Goal: Task Accomplishment & Management: Manage account settings

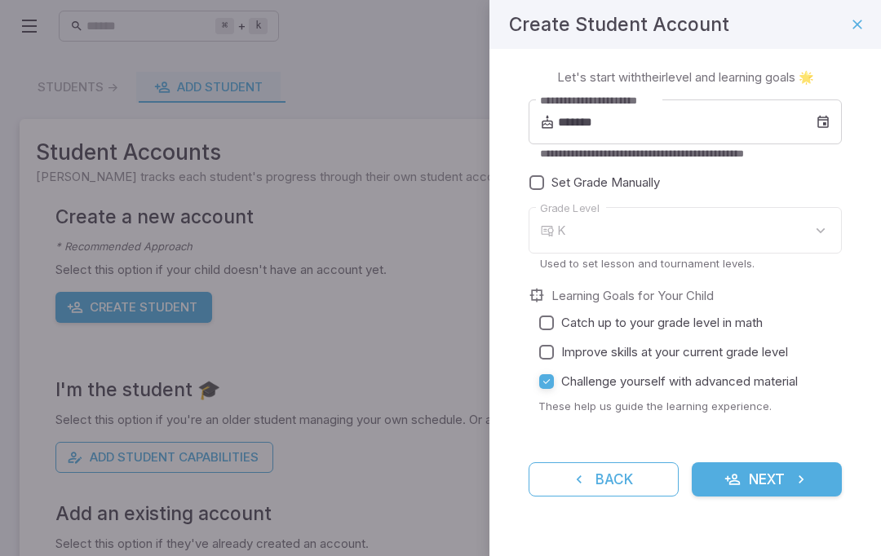
type input "*"
click at [796, 473] on icon "submit" at bounding box center [801, 479] width 16 height 16
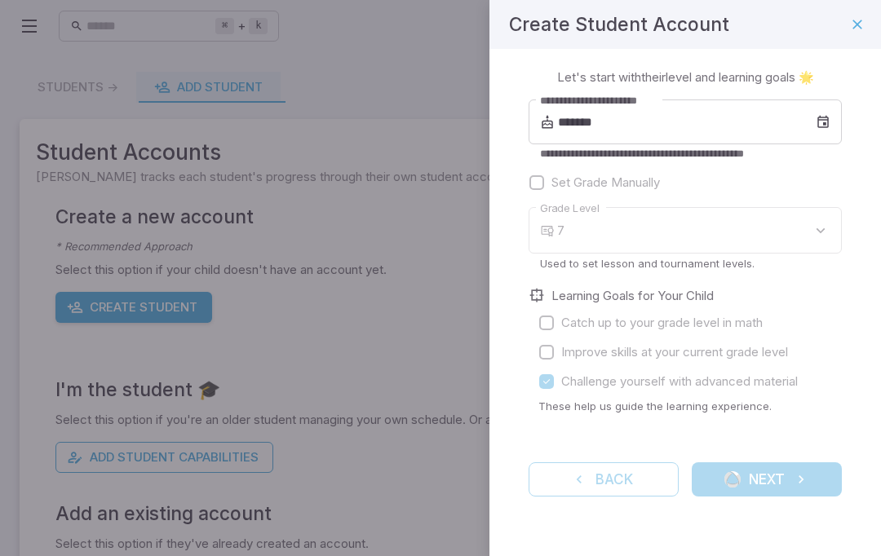
click at [817, 475] on div "Back Next" at bounding box center [685, 480] width 313 height 34
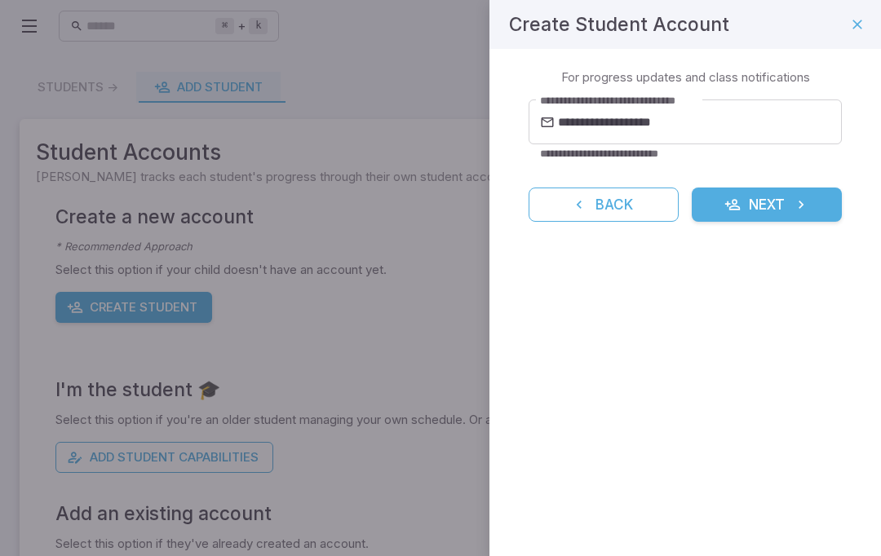
click at [795, 192] on button "Next" at bounding box center [767, 205] width 150 height 34
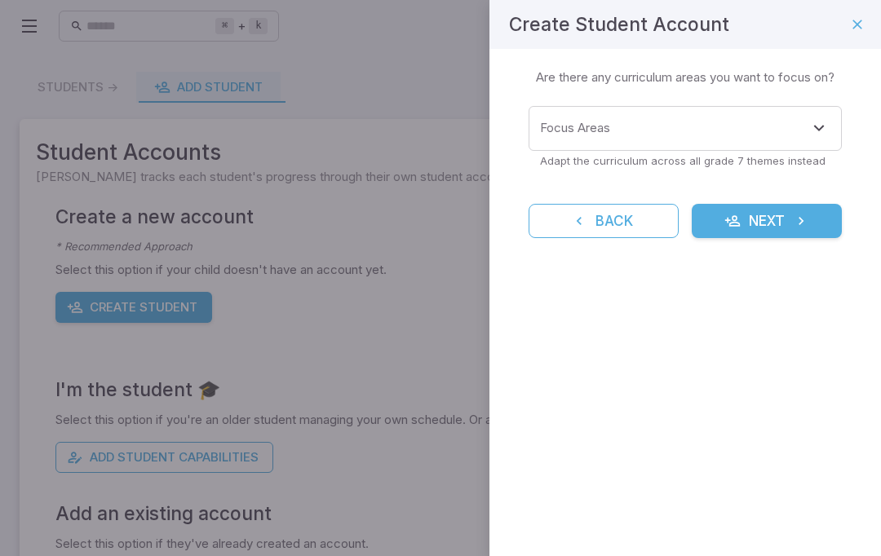
click at [797, 207] on button "Next" at bounding box center [767, 221] width 150 height 34
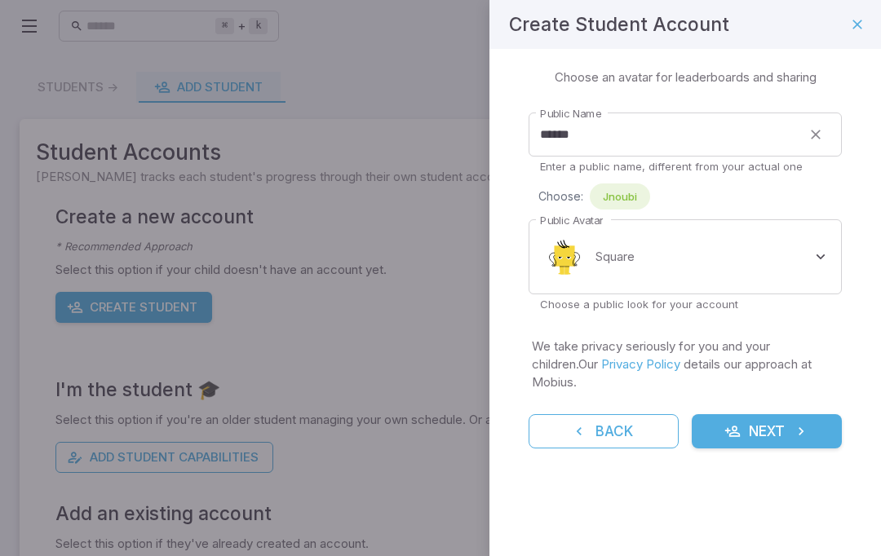
click at [803, 423] on icon "submit" at bounding box center [801, 431] width 16 height 16
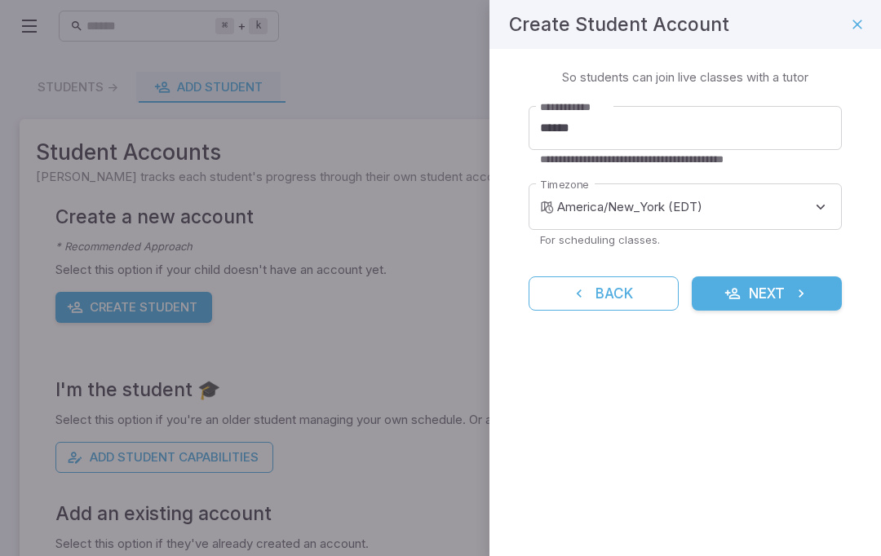
click at [796, 298] on icon "submit" at bounding box center [801, 294] width 16 height 16
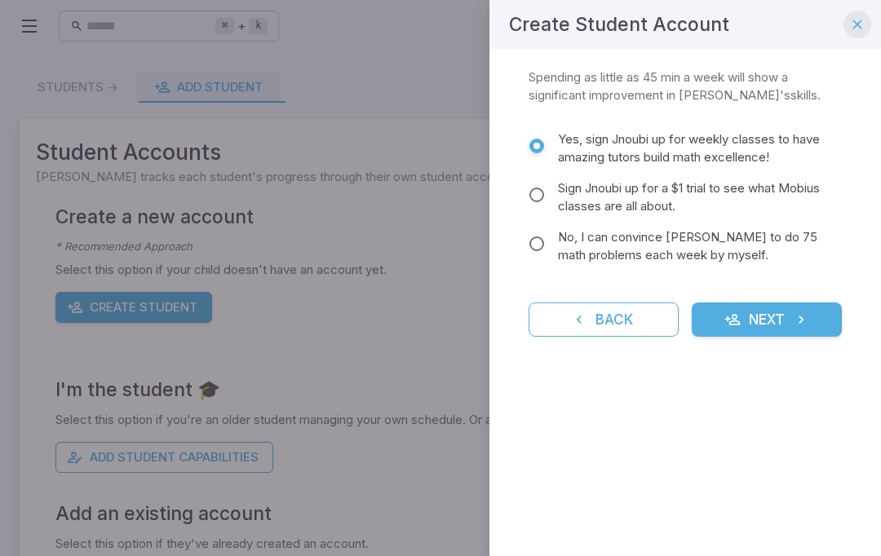
click at [857, 32] on icon "button" at bounding box center [857, 24] width 16 height 16
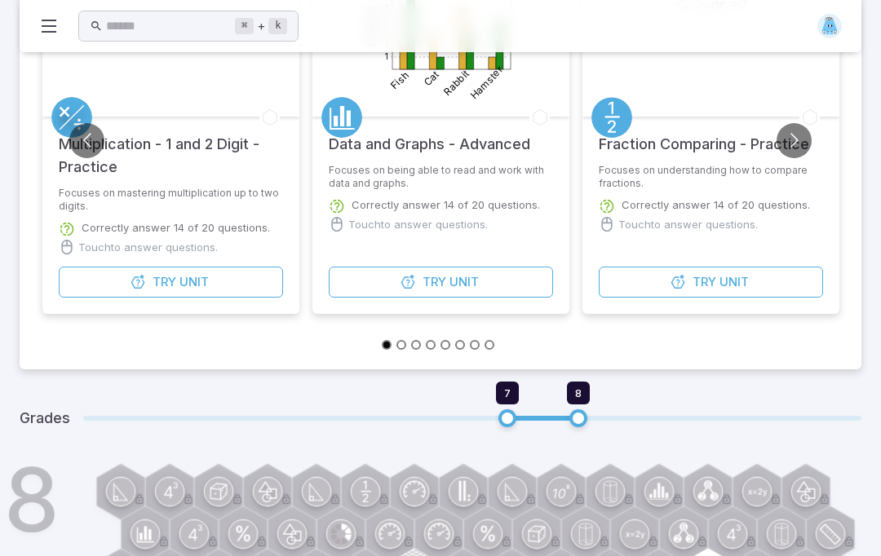
scroll to position [273, 0]
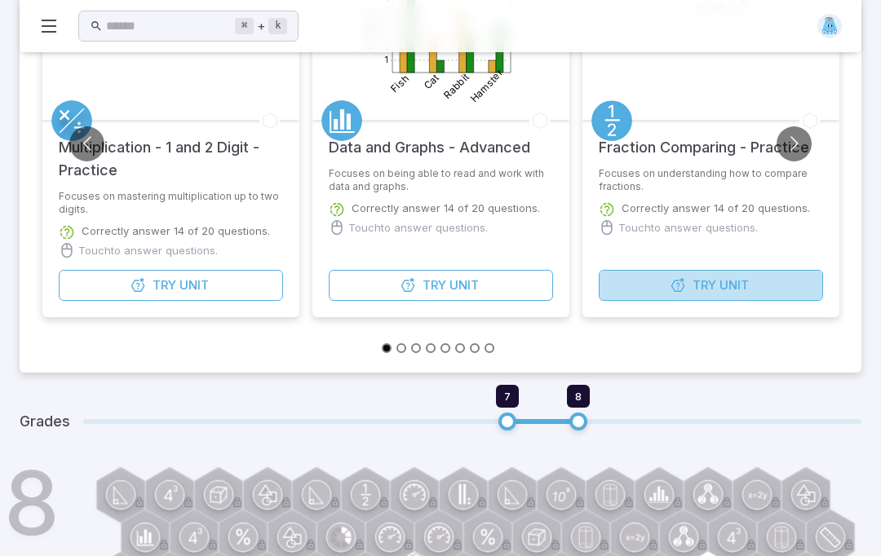
click at [650, 276] on button "Try Unit" at bounding box center [711, 285] width 224 height 31
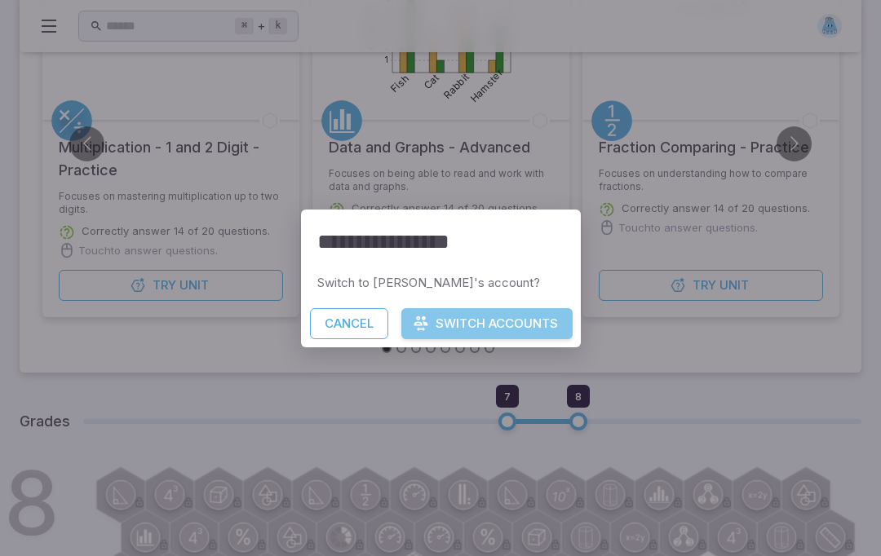
click at [536, 339] on button "Switch Accounts" at bounding box center [486, 323] width 171 height 31
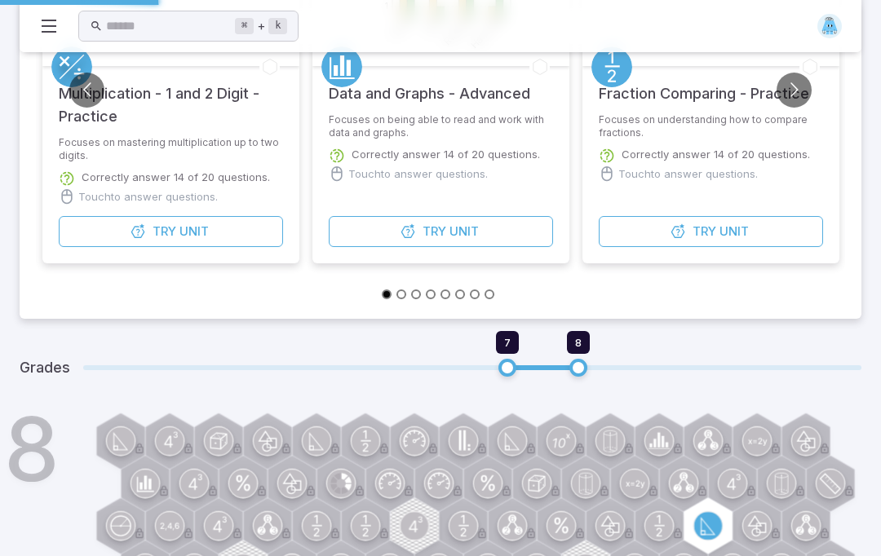
scroll to position [331, 0]
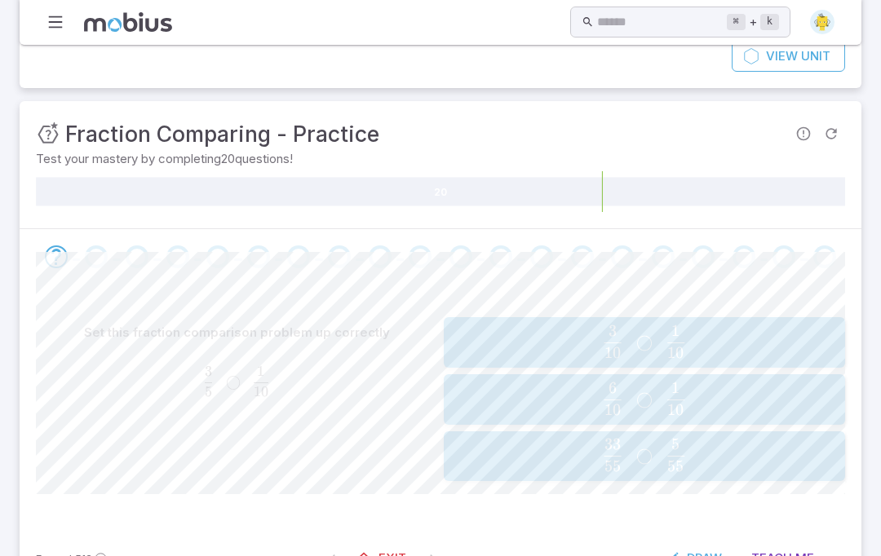
scroll to position [134, 0]
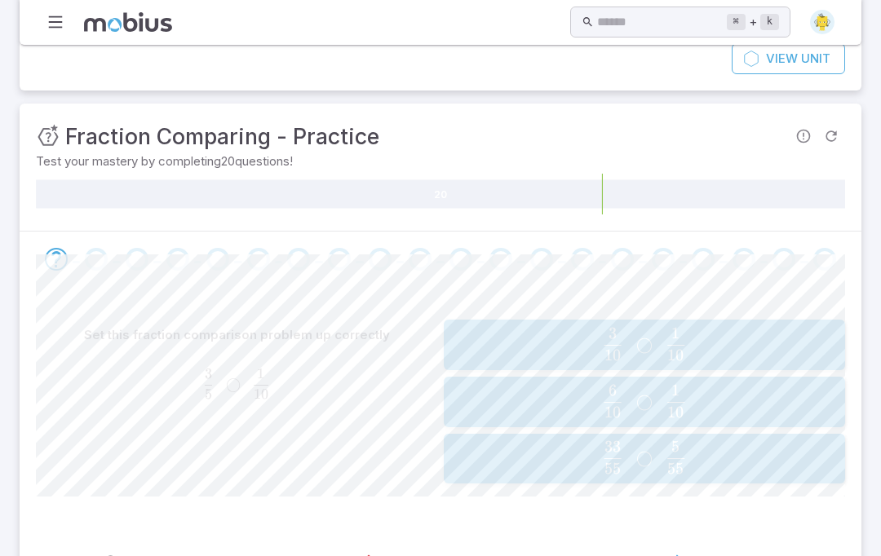
click at [641, 345] on span "◯" at bounding box center [644, 344] width 16 height 20
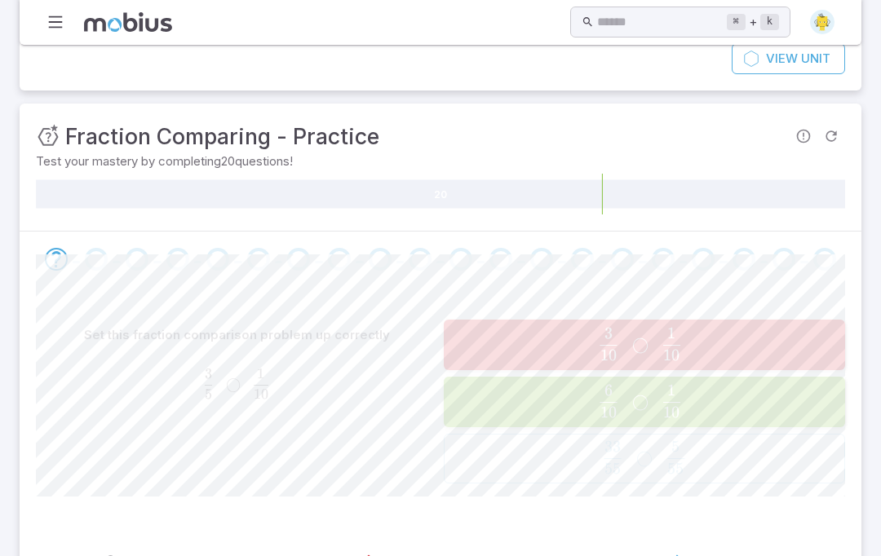
click at [641, 345] on span "◯" at bounding box center [640, 344] width 16 height 20
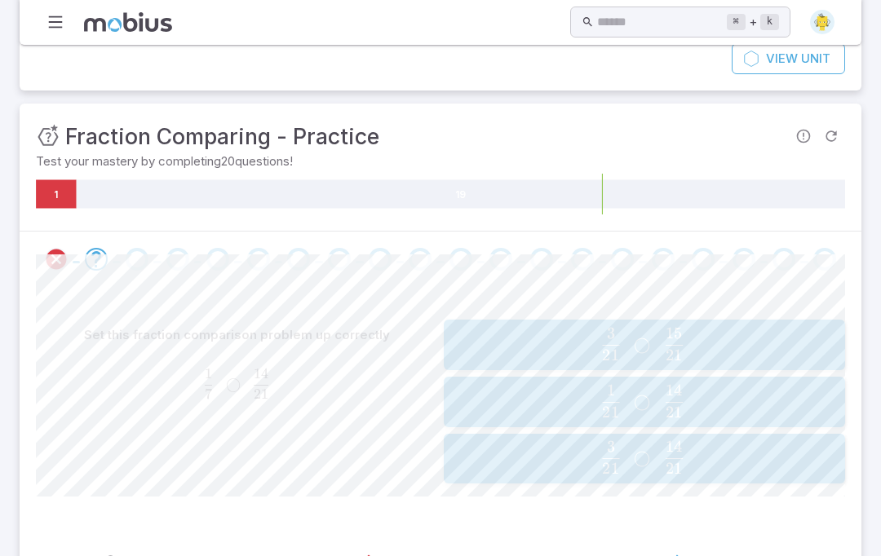
click at [639, 402] on span "◯" at bounding box center [643, 402] width 16 height 20
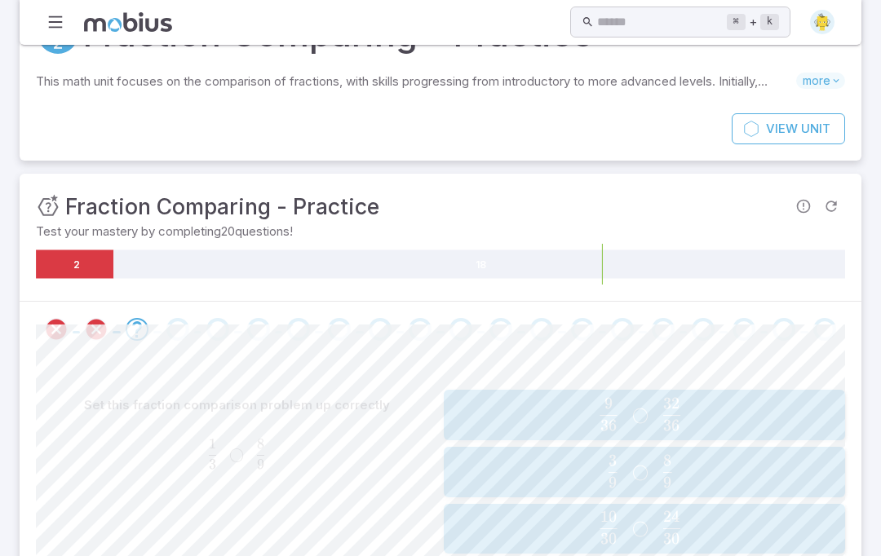
scroll to position [0, 0]
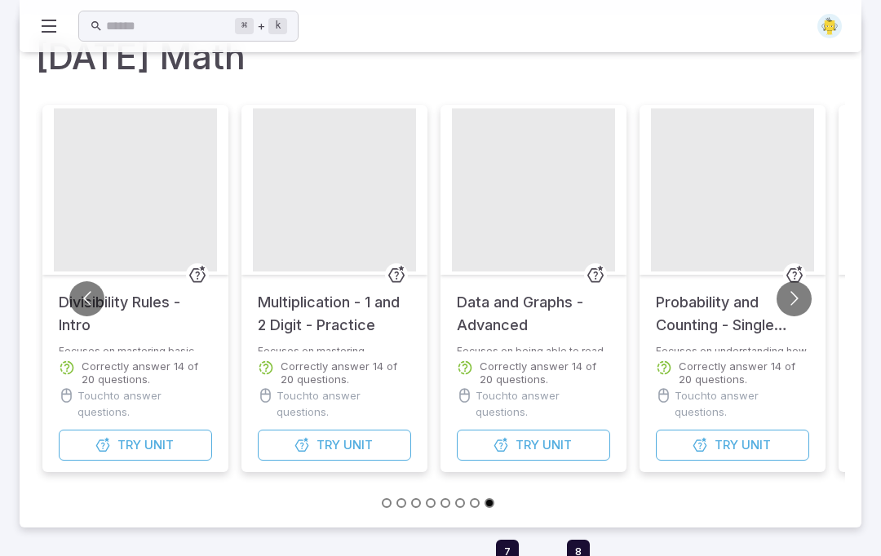
scroll to position [58, 0]
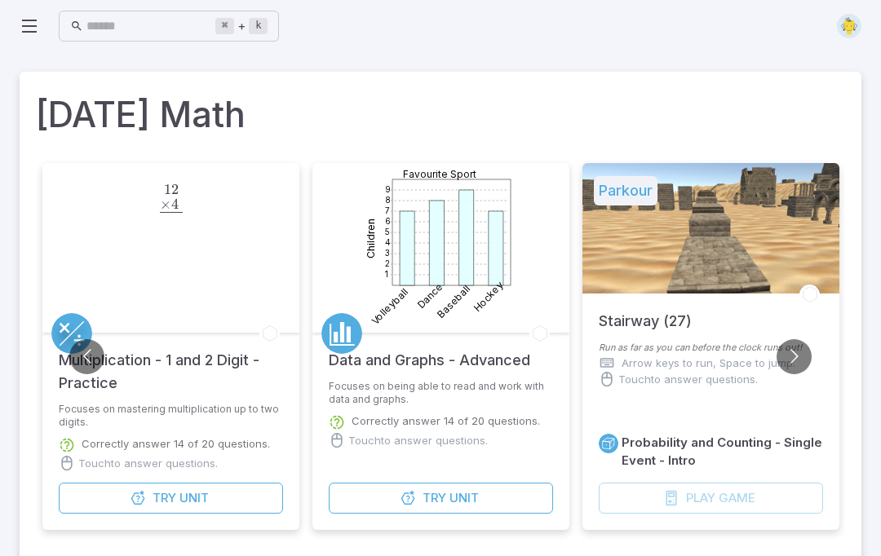
click at [849, 19] on img at bounding box center [849, 26] width 24 height 24
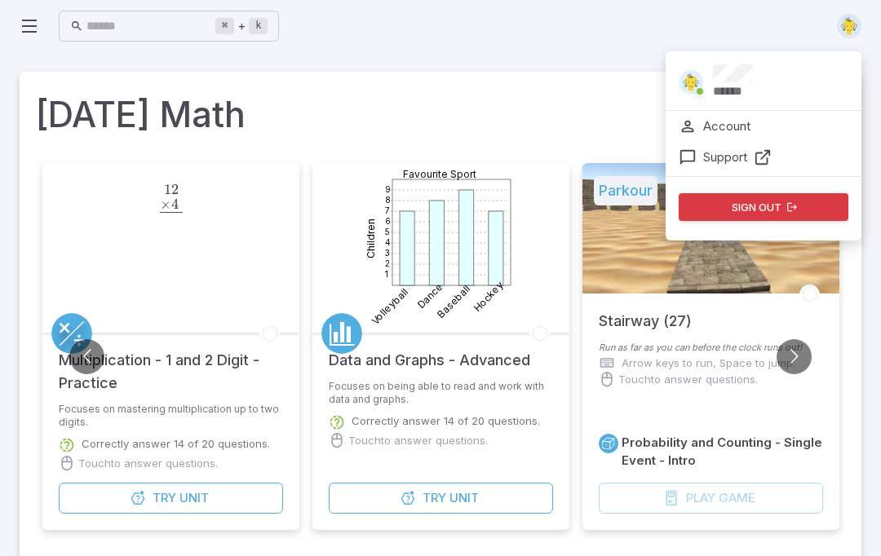
click at [776, 209] on button "Sign out" at bounding box center [764, 207] width 170 height 28
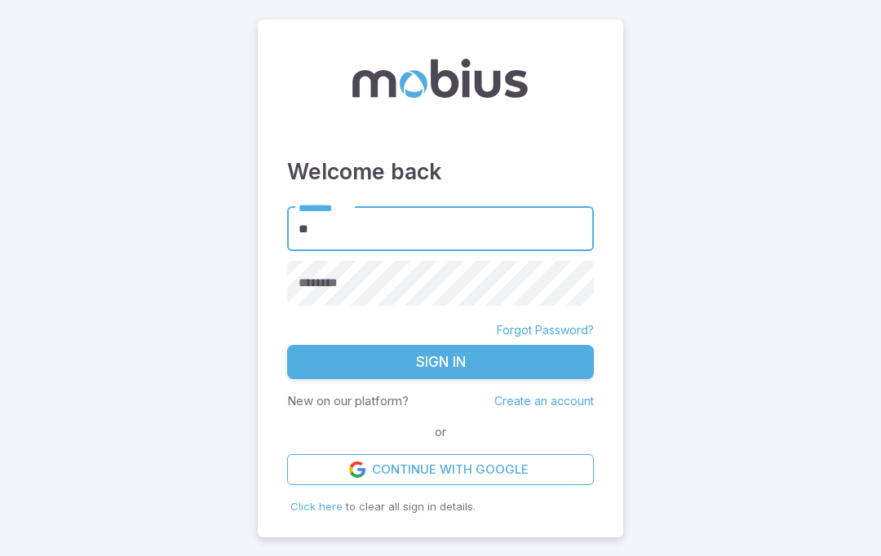
type input "*"
type input "******"
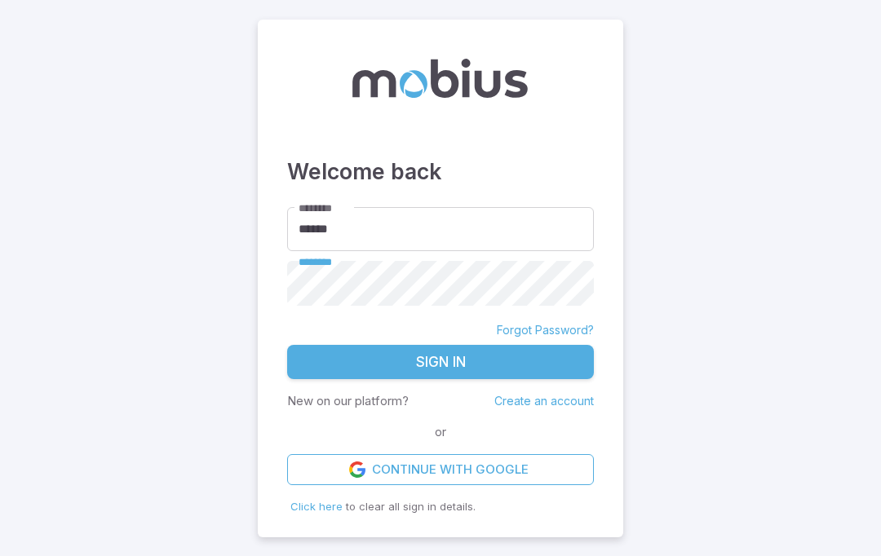
click at [489, 379] on button "Sign In" at bounding box center [440, 362] width 307 height 34
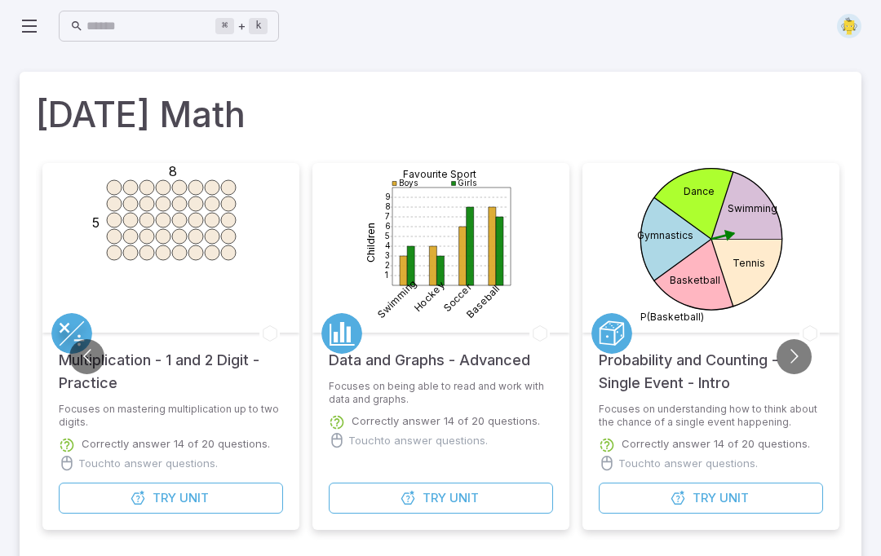
click at [843, 25] on img at bounding box center [849, 26] width 24 height 24
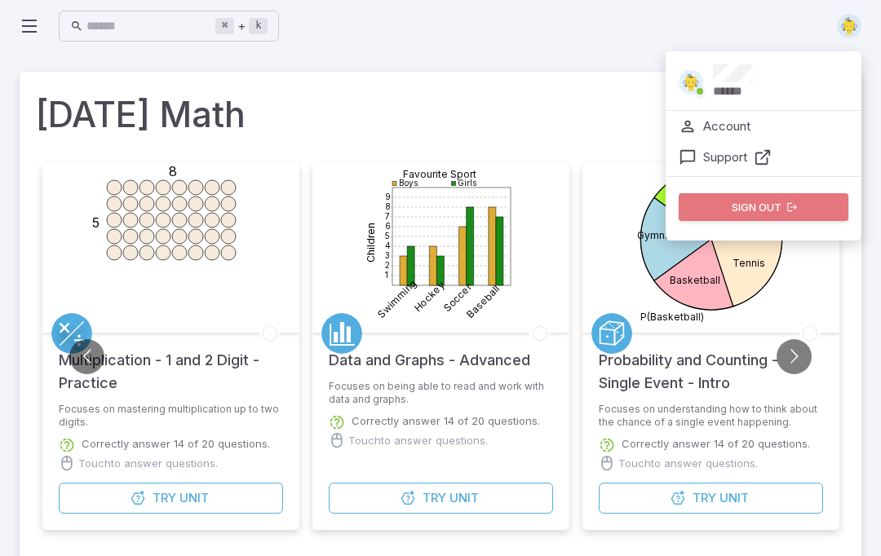
click at [806, 208] on button "Sign out" at bounding box center [764, 207] width 170 height 28
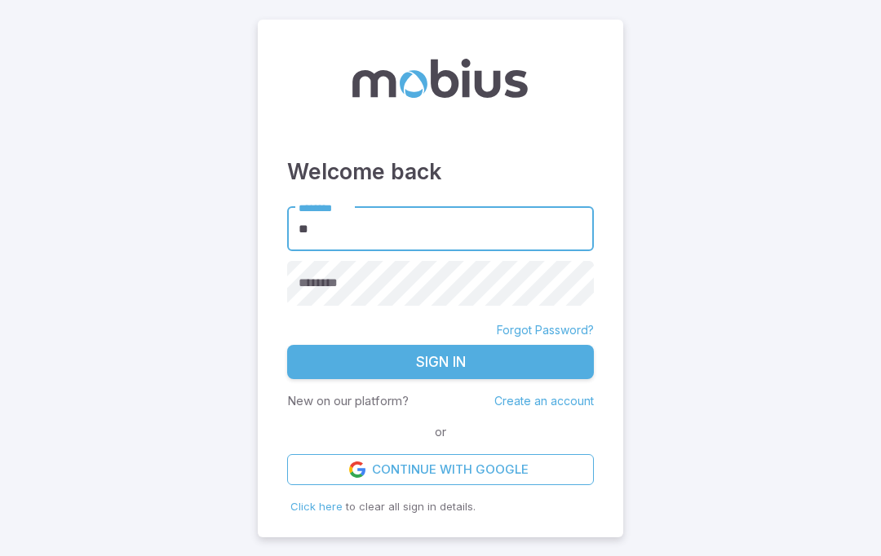
type input "*"
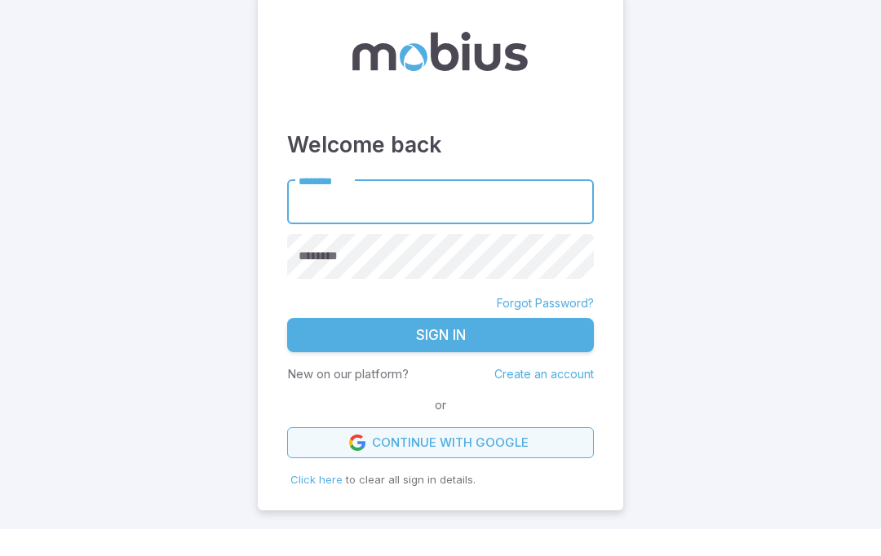
click at [478, 465] on link "Continue with Google" at bounding box center [440, 469] width 307 height 31
